Goal: Navigation & Orientation: Find specific page/section

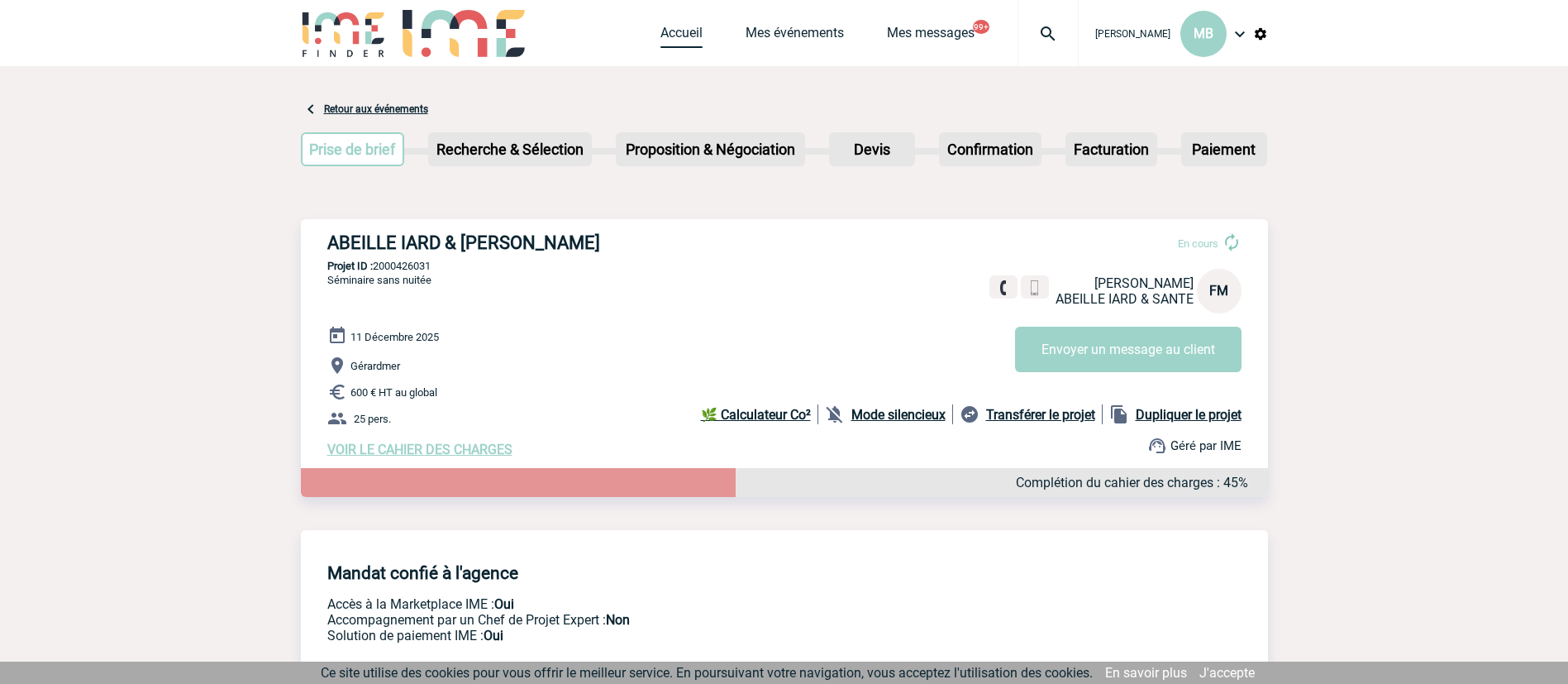
click at [680, 29] on link "Accueil" at bounding box center [682, 36] width 42 height 24
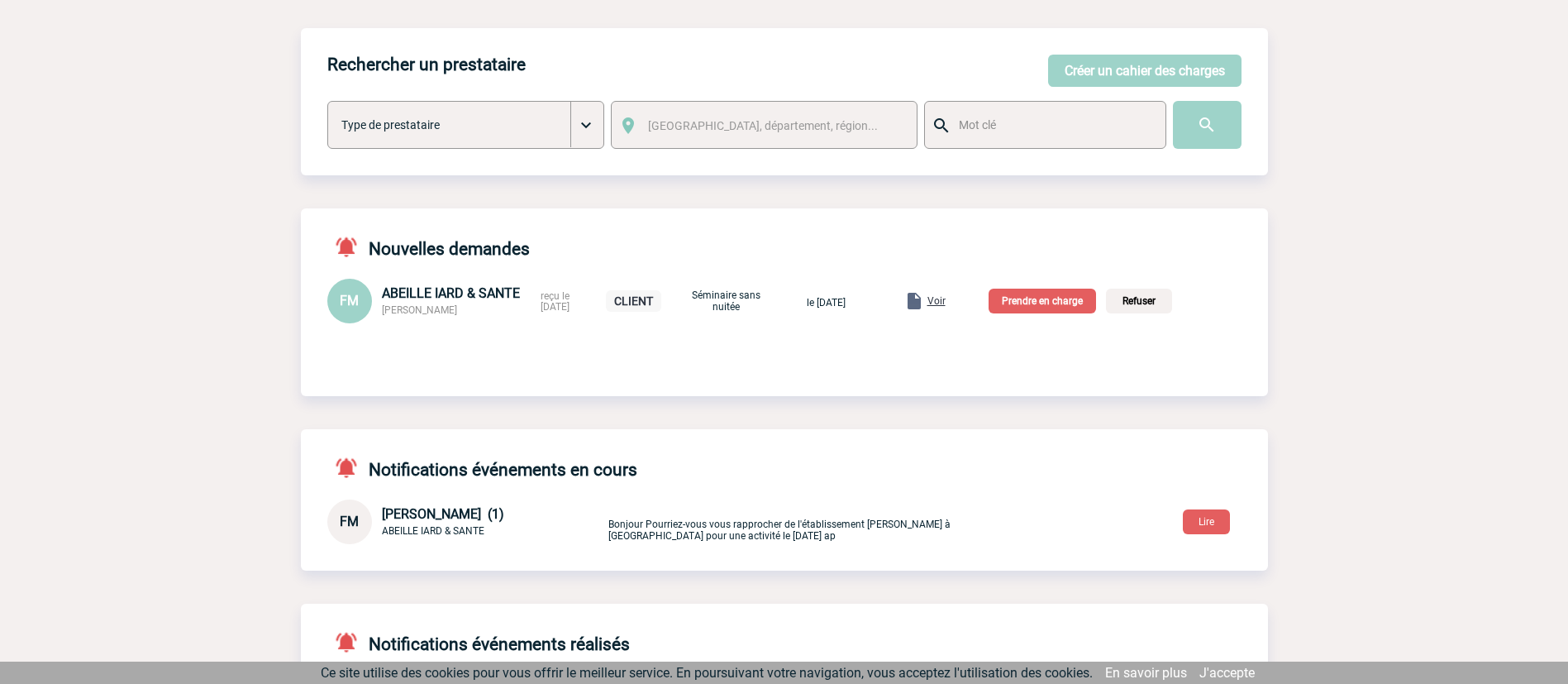
scroll to position [248, 0]
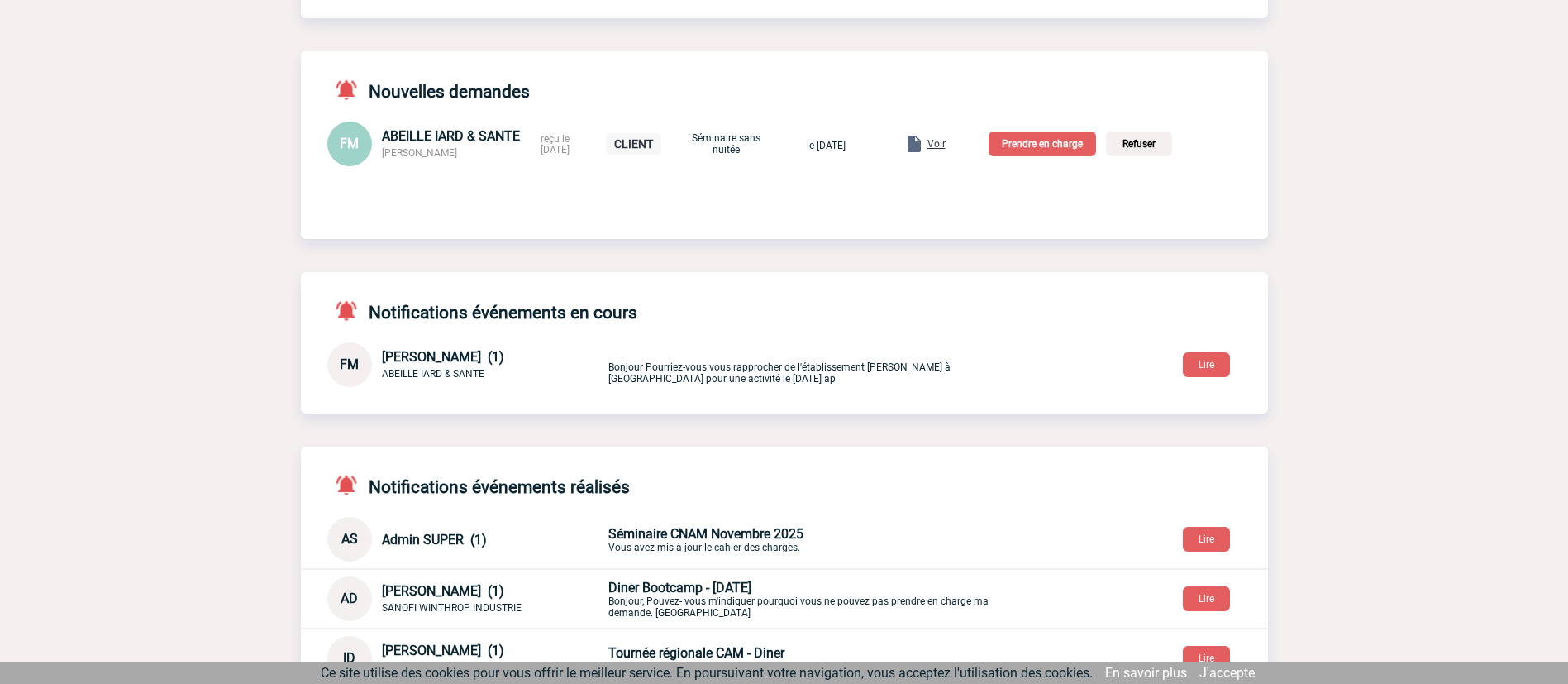
click at [946, 145] on span "Voir" at bounding box center [937, 144] width 18 height 12
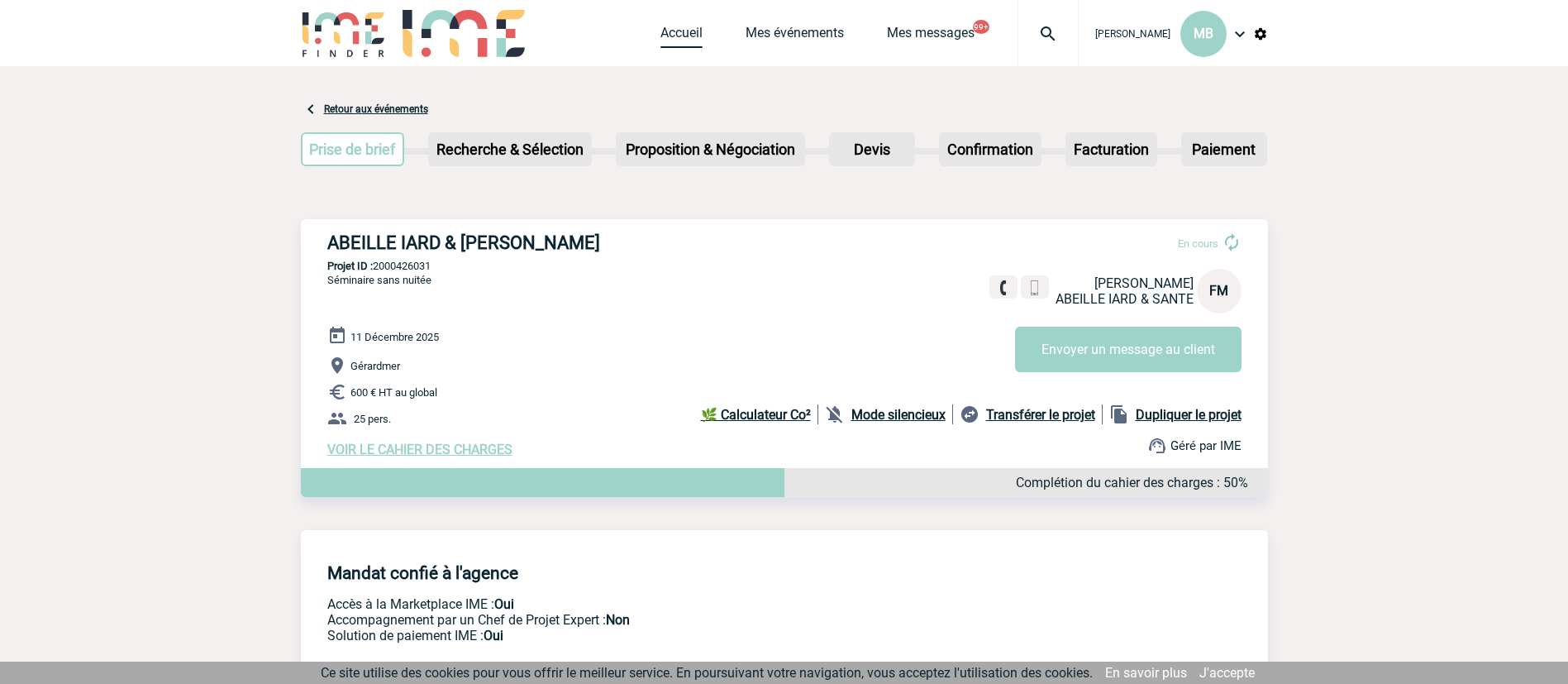
click at [695, 27] on link "Accueil" at bounding box center [682, 36] width 42 height 24
